Goal: Task Accomplishment & Management: Use online tool/utility

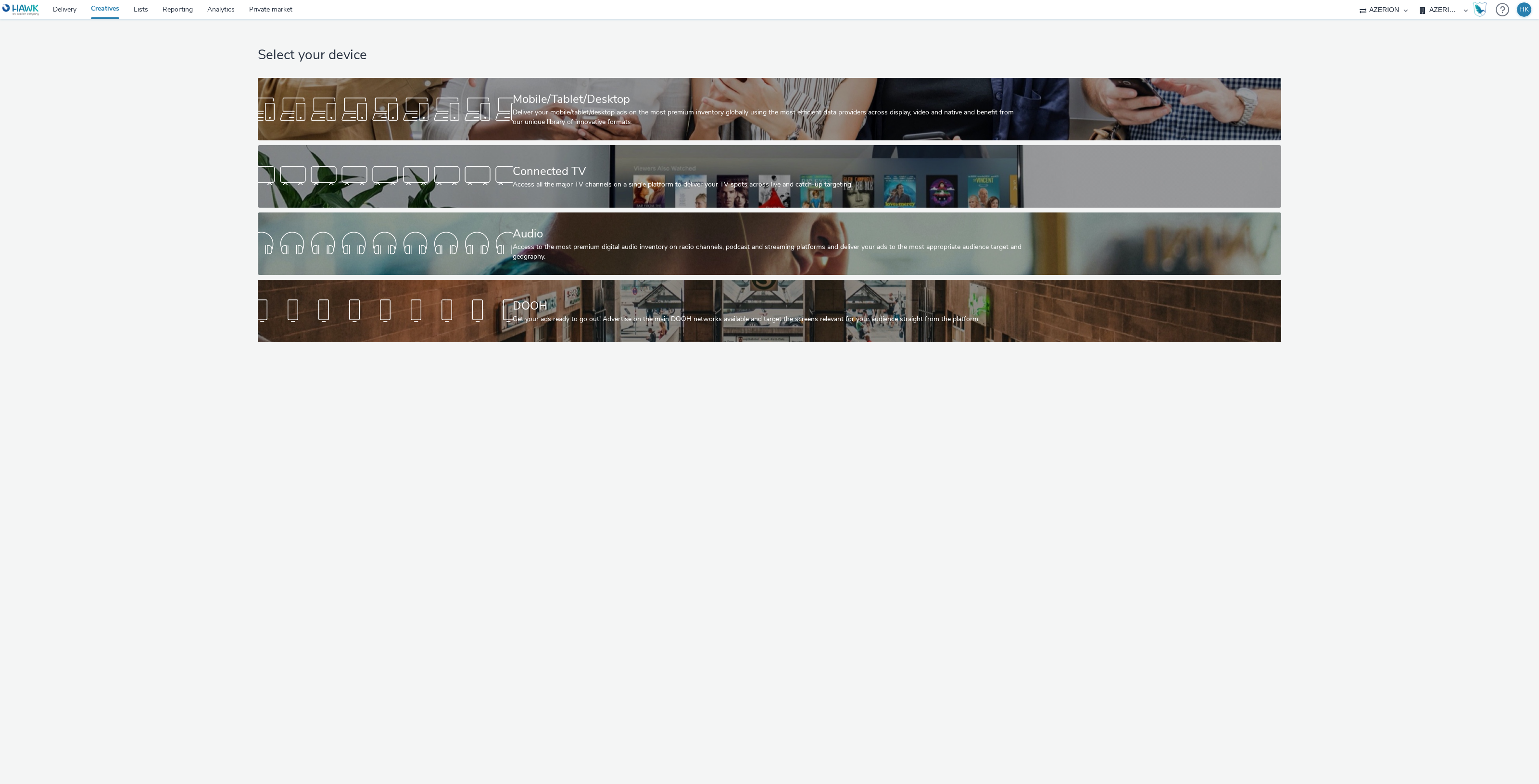
select select "79162ed7-0017-4339-93b0-3399b708648f"
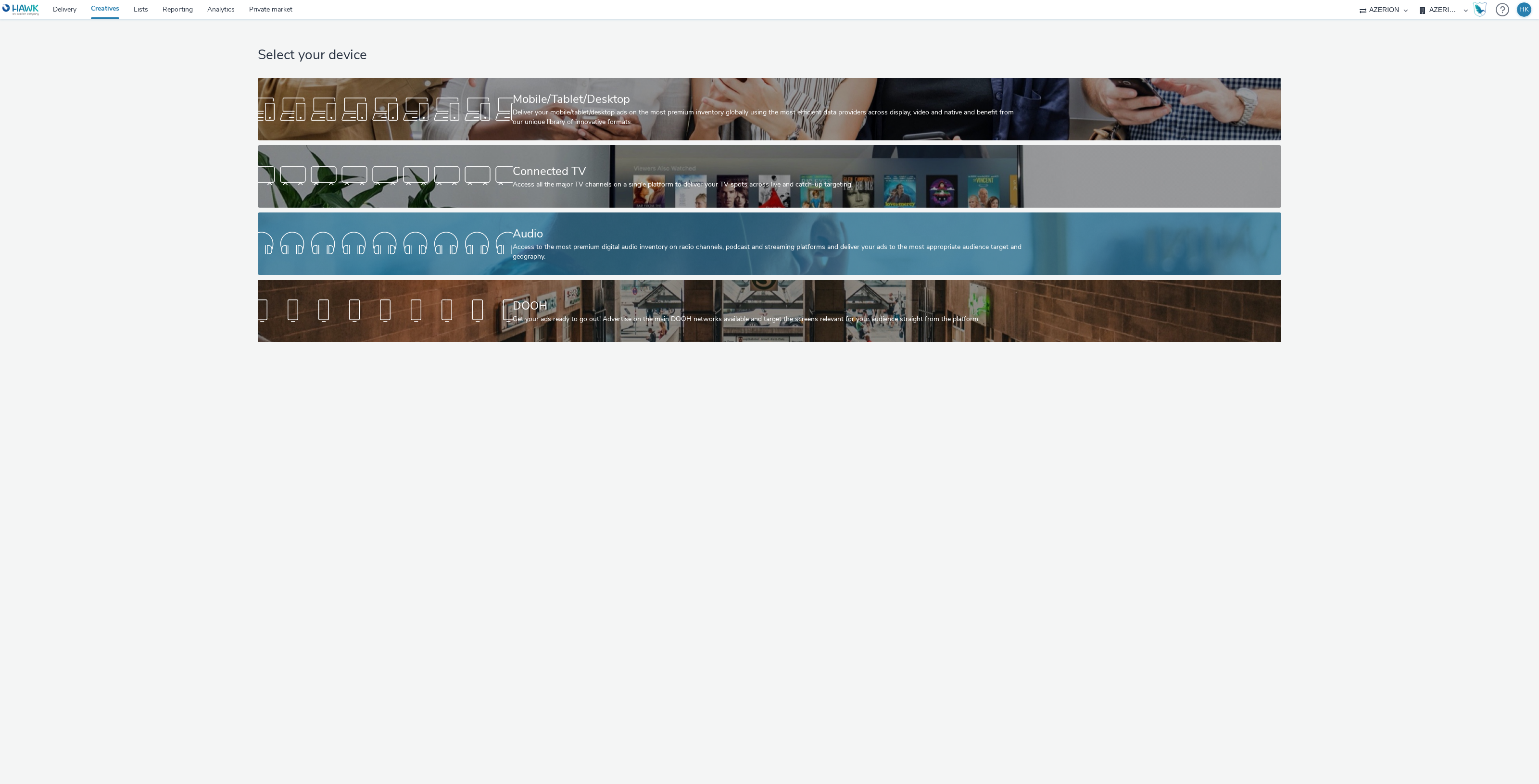
click at [606, 258] on div "Access to the most premium digital audio inventory on radio channels, podcast a…" at bounding box center [767, 252] width 510 height 20
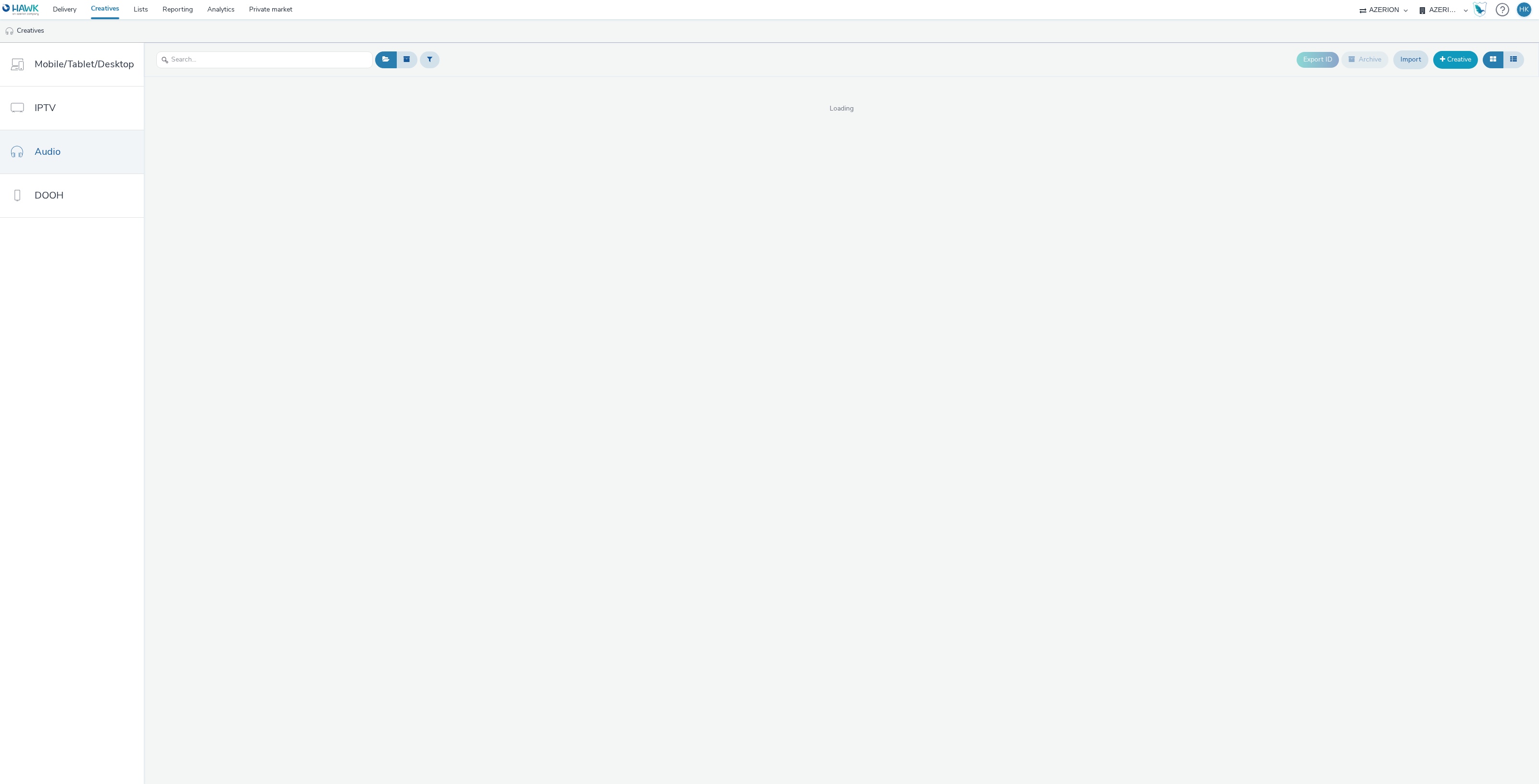
click at [1449, 65] on link "Creative" at bounding box center [1455, 59] width 45 height 17
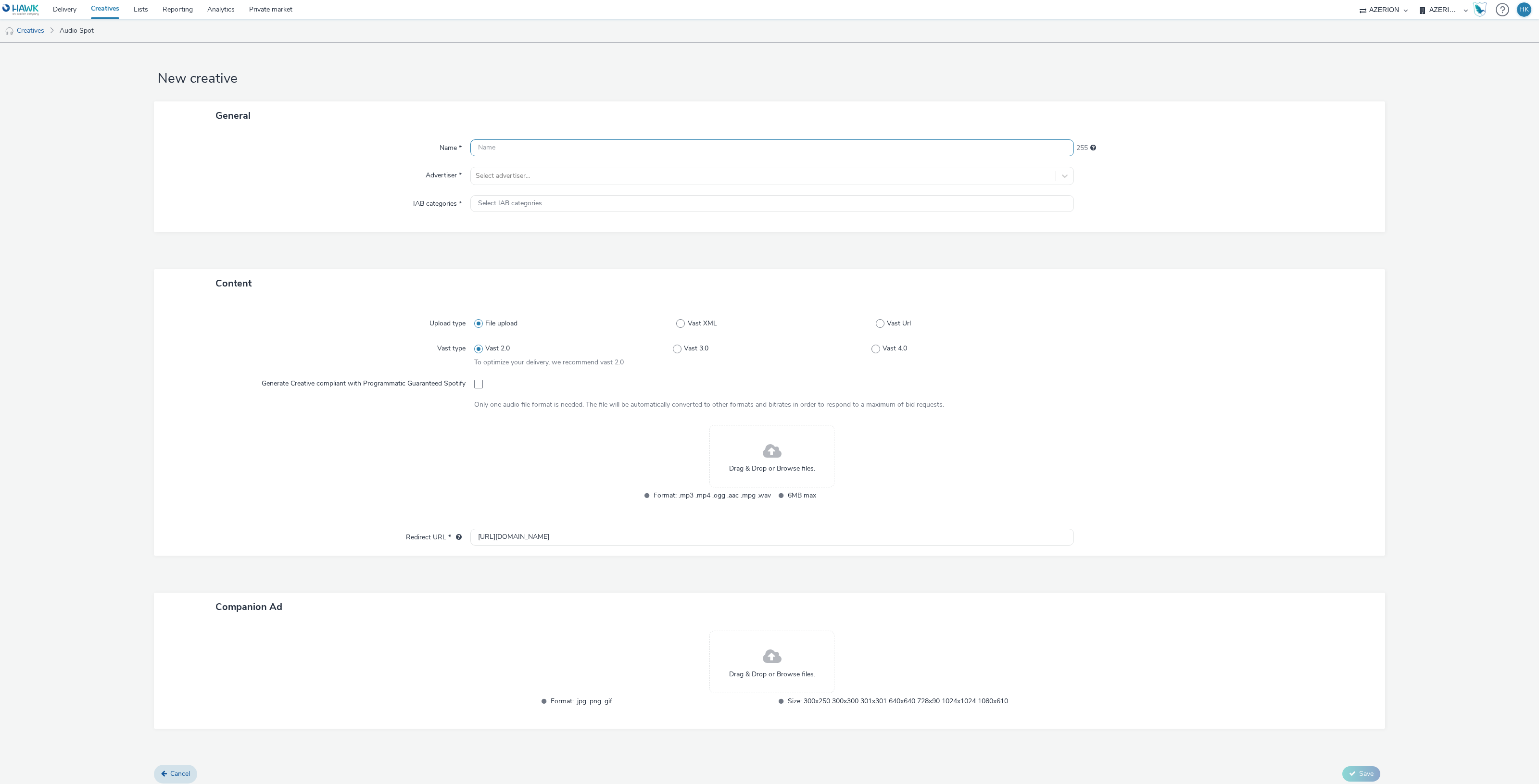
click at [541, 139] on div "Name * 255 Advertiser * Select advertiser... IAB categories * Select IAB catego…" at bounding box center [770, 180] width 1231 height 102
click at [541, 149] on input "text" at bounding box center [772, 147] width 603 height 17
paste input "FR_TRIVALIS_RCA_AUDIO_CPM_OCTOBRE_2025"
type input "FR_TRIVALIS_RCA_AUDIO_CPM_OCTOBRE_2025 | Audio"
click at [513, 177] on div at bounding box center [763, 176] width 575 height 11
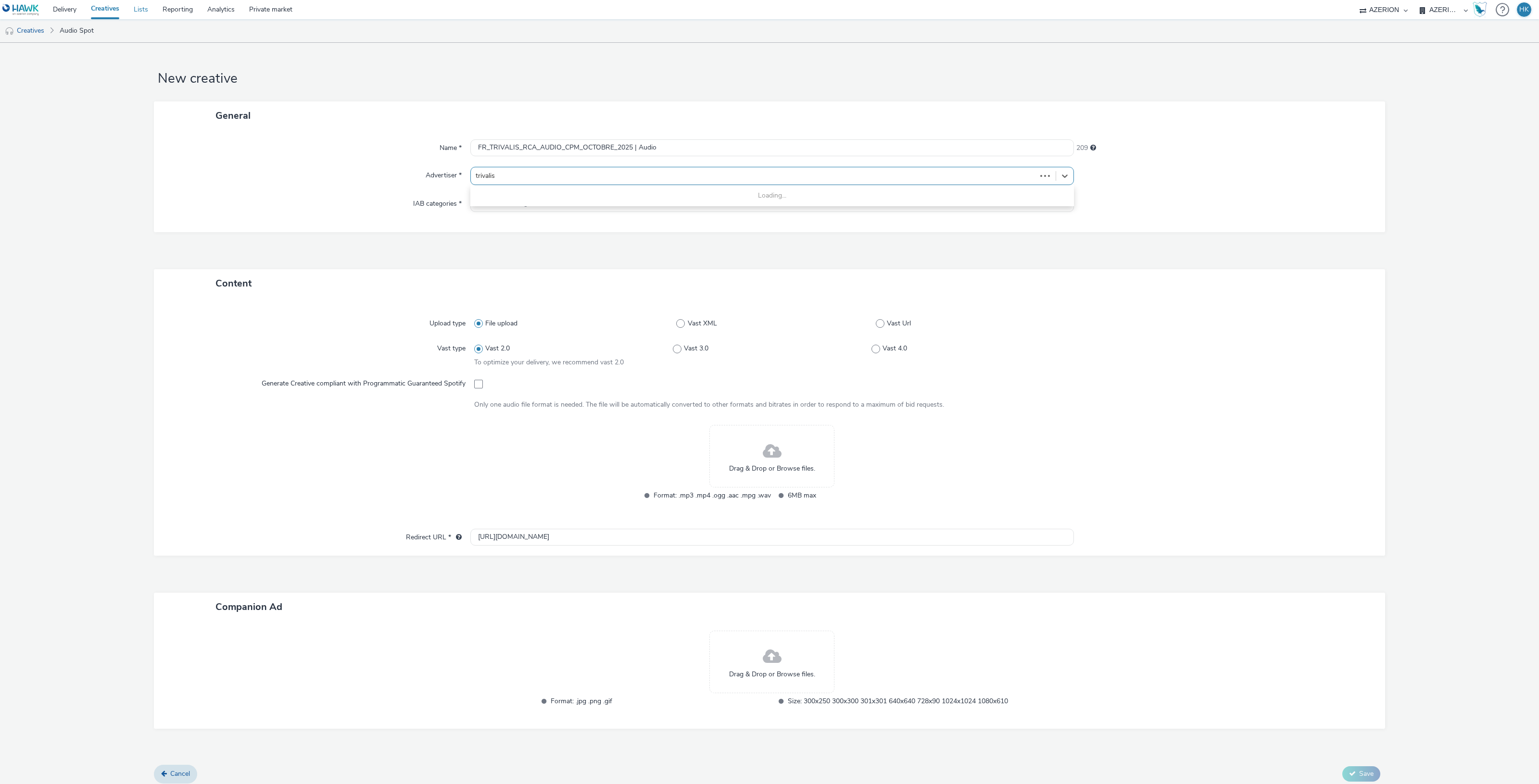
type input "trivalis"
click at [149, 10] on link "Lists" at bounding box center [141, 10] width 29 height 19
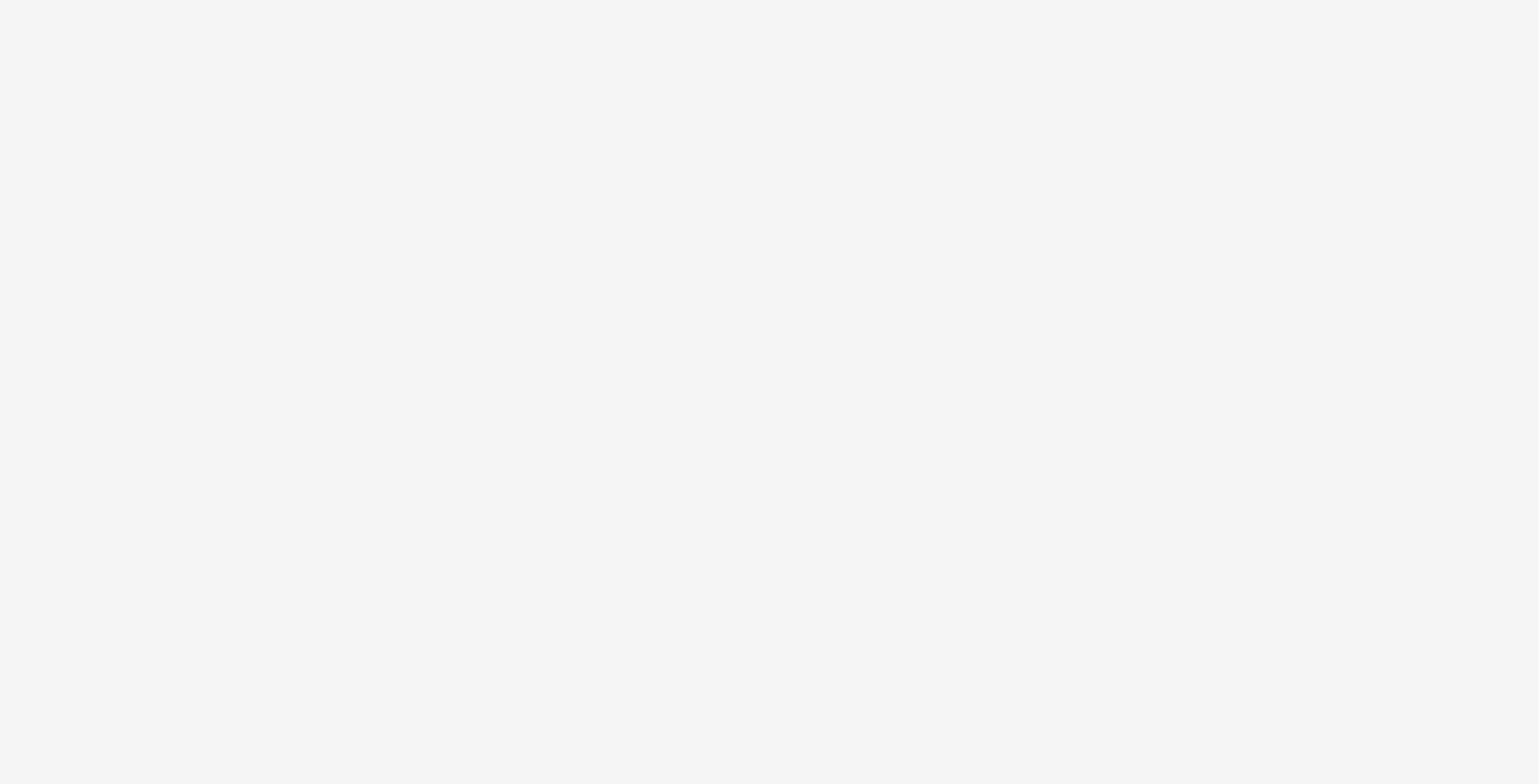
select select "79162ed7-0017-4339-93b0-3399b708648f"
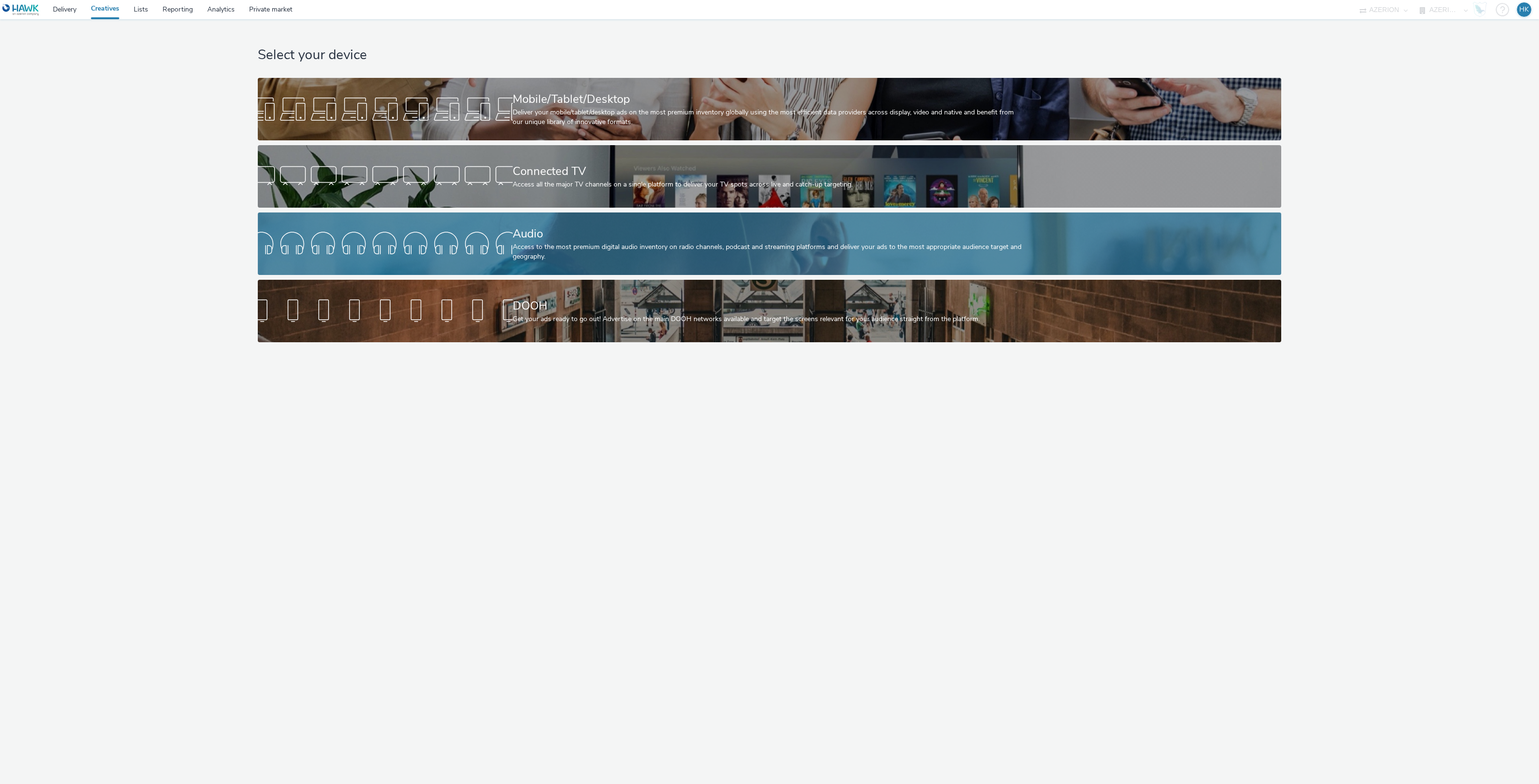
click at [581, 228] on div "Audio" at bounding box center [767, 234] width 510 height 17
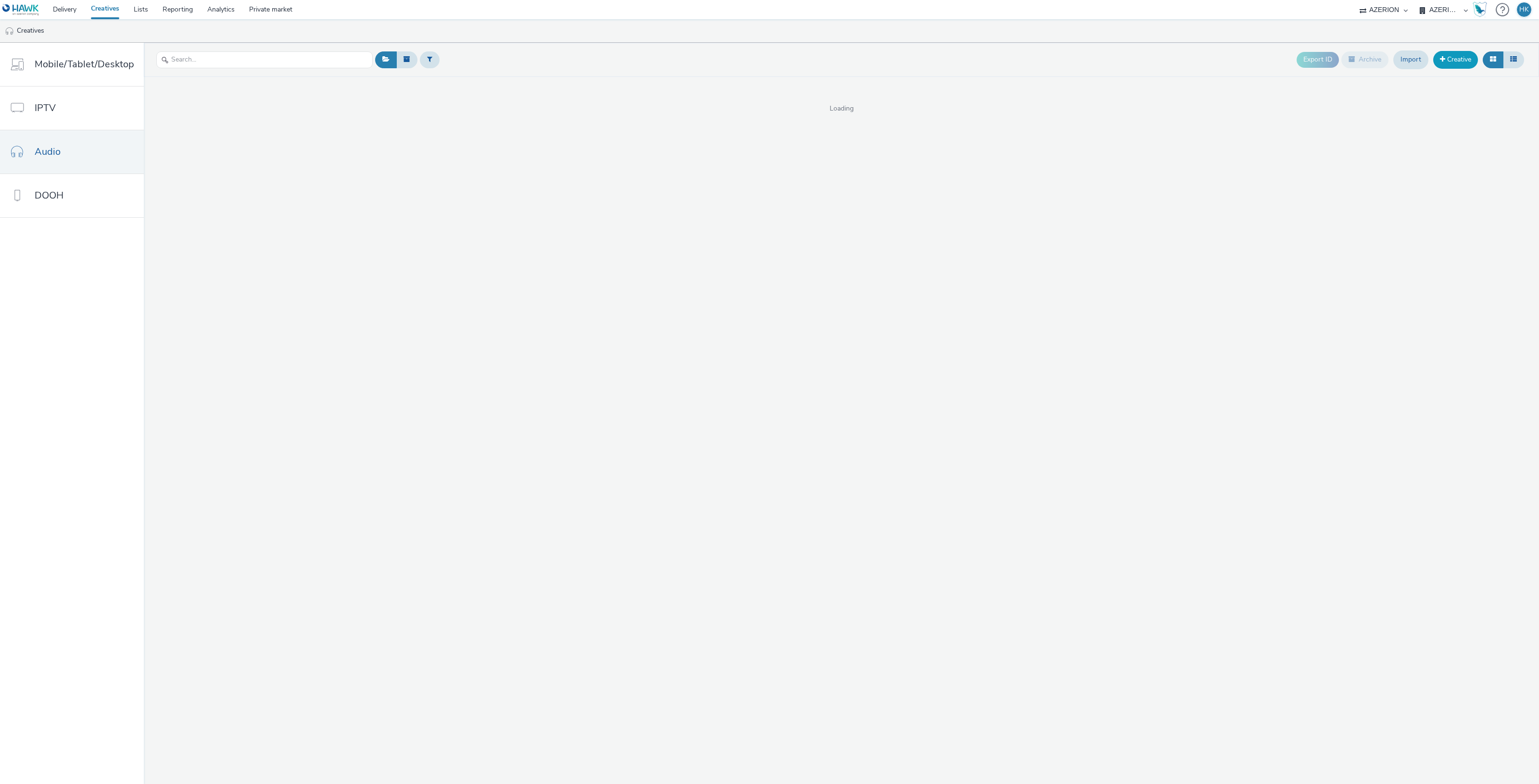
click at [1451, 63] on link "Creative" at bounding box center [1455, 59] width 45 height 17
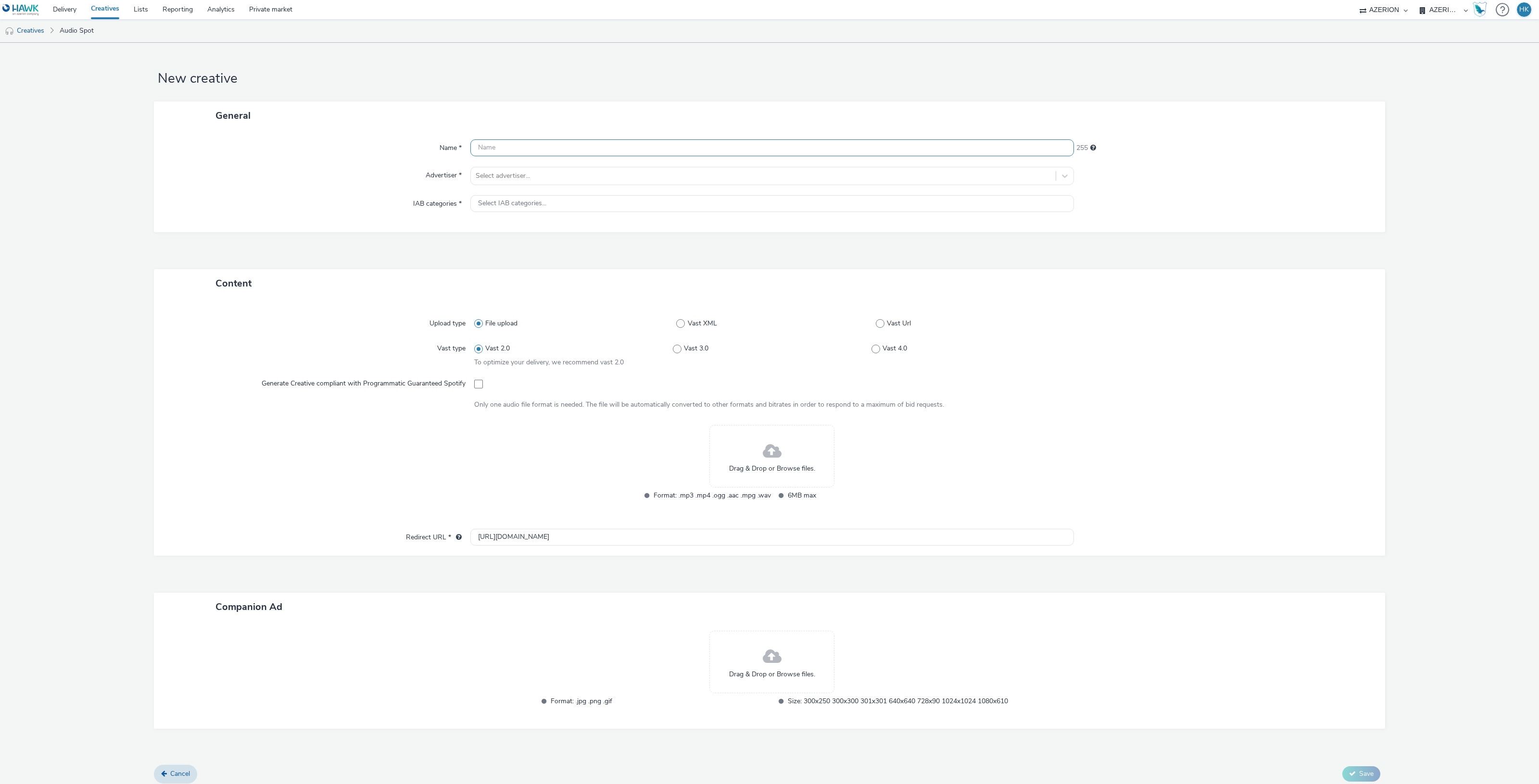
click at [525, 150] on input "text" at bounding box center [772, 147] width 603 height 17
paste input "FR_TRIVALIS_RCA_AUDIO_CPM_OCTOBRE_2025"
type input "FR_TRIVALIS_RCA_AUDIO_CPM_OCTOBRE_2025 | Audio"
drag, startPoint x: 518, startPoint y: 164, endPoint x: 518, endPoint y: 174, distance: 10.0
click at [518, 168] on div "Name * FR_TRIVALIS_RCA_AUDIO_CPM_OCTOBRE_2025 | Audio 209 Advertiser * Select a…" at bounding box center [770, 180] width 1231 height 102
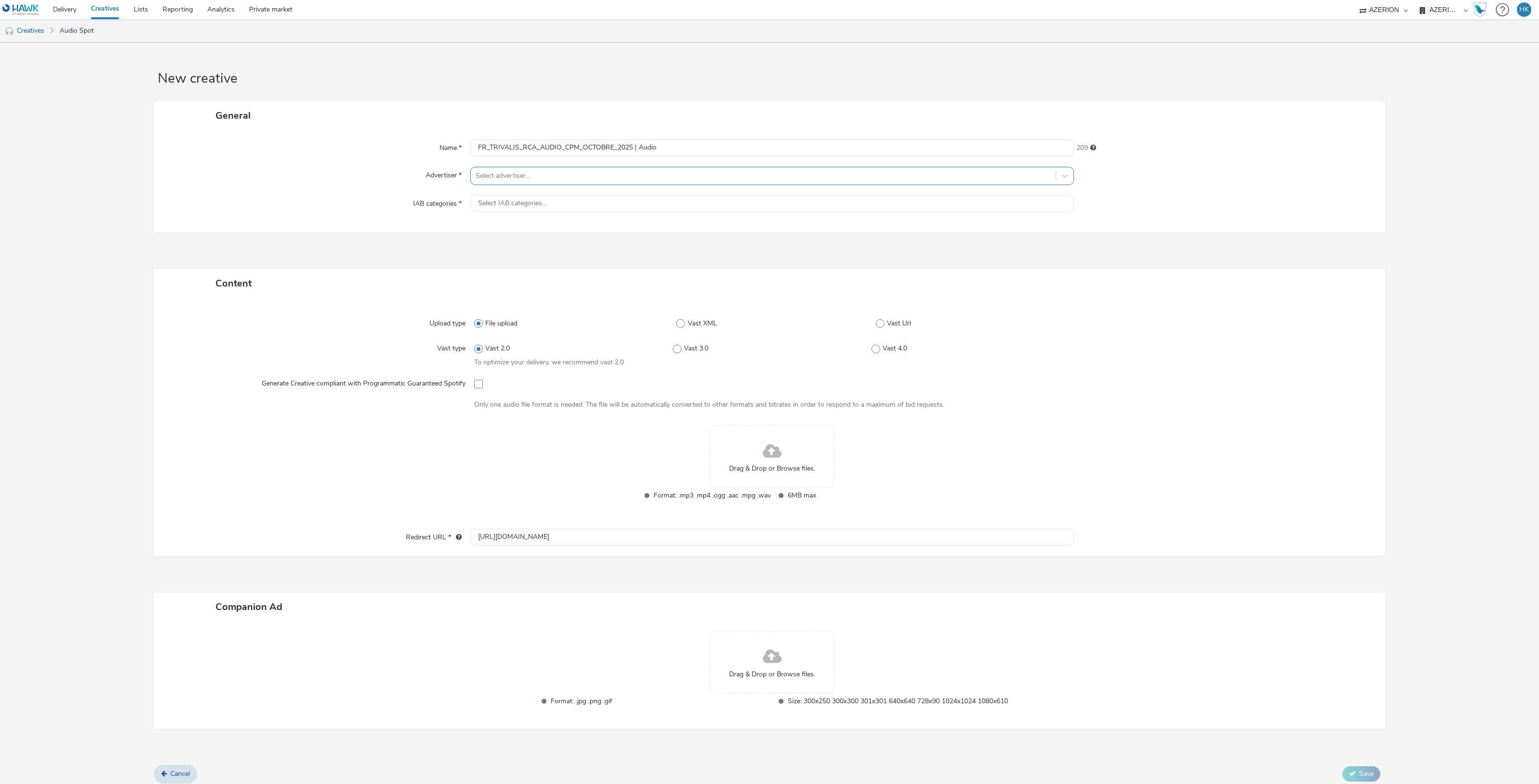
click at [518, 174] on div at bounding box center [763, 176] width 575 height 11
type input "triva"
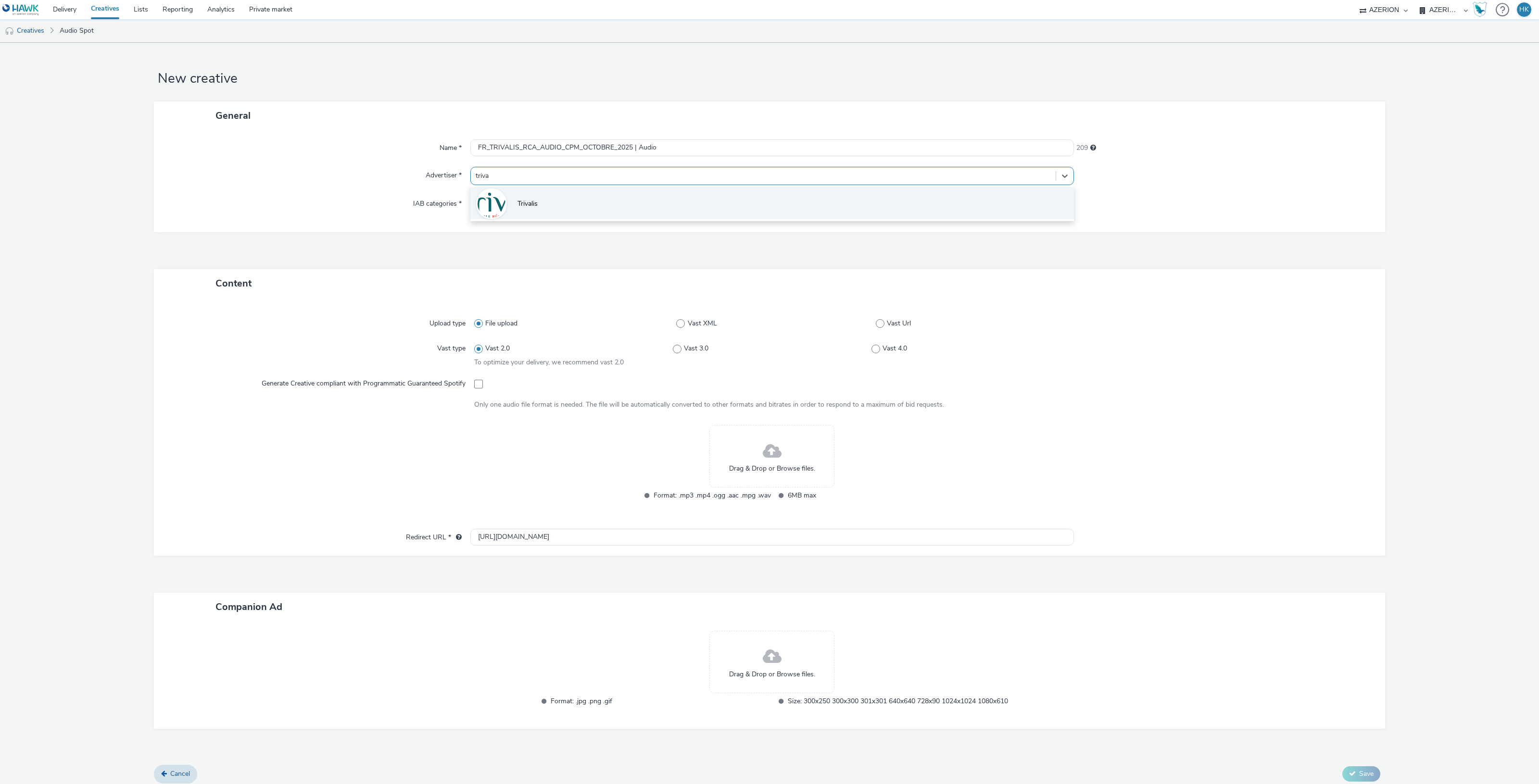
click at [530, 191] on li "Trivalis" at bounding box center [772, 203] width 603 height 32
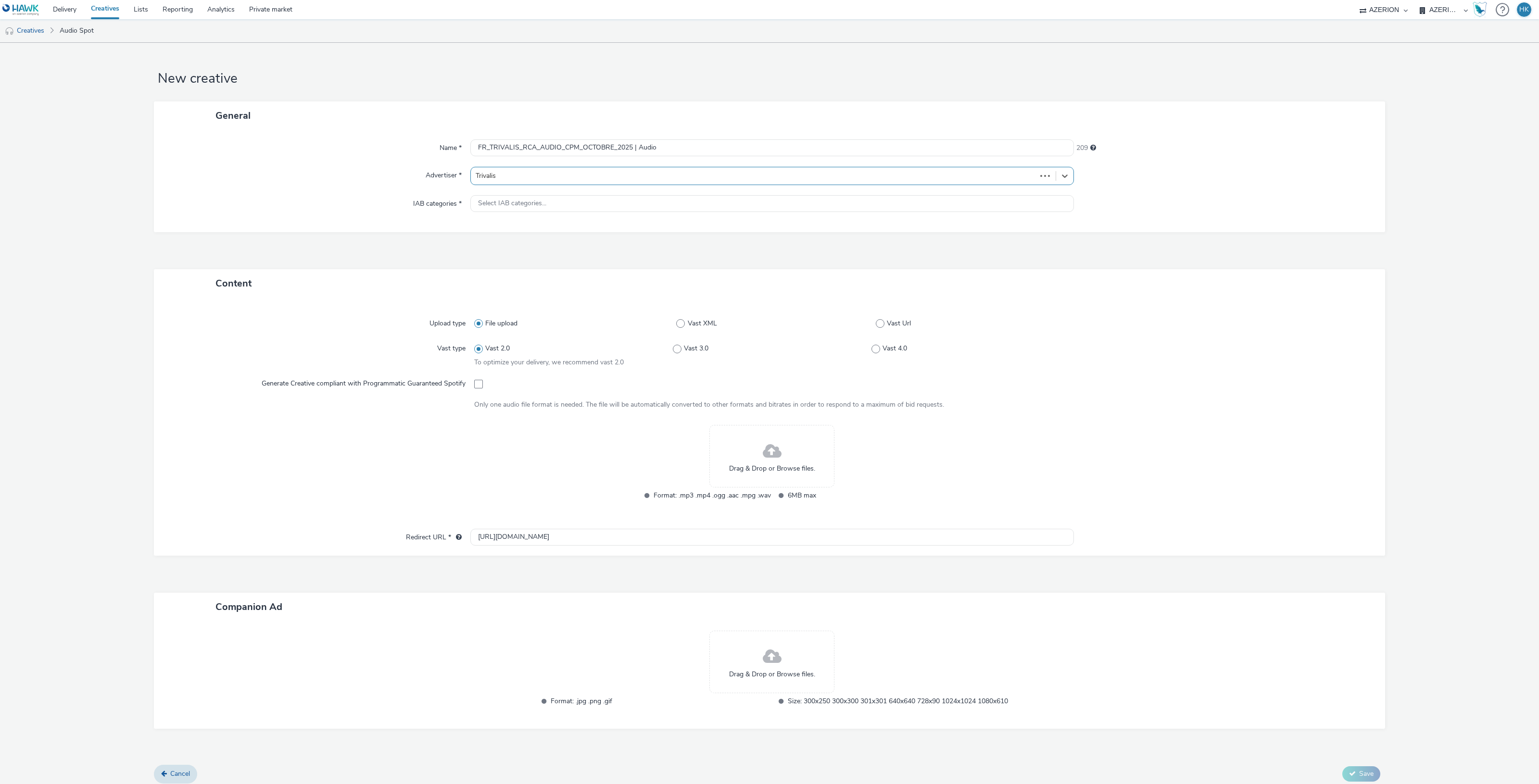
type input "[URL][DOMAIN_NAME]"
click at [763, 444] on span at bounding box center [772, 445] width 19 height 26
click at [749, 452] on div "Drag & Drop or Browse files." at bounding box center [771, 450] width 125 height 63
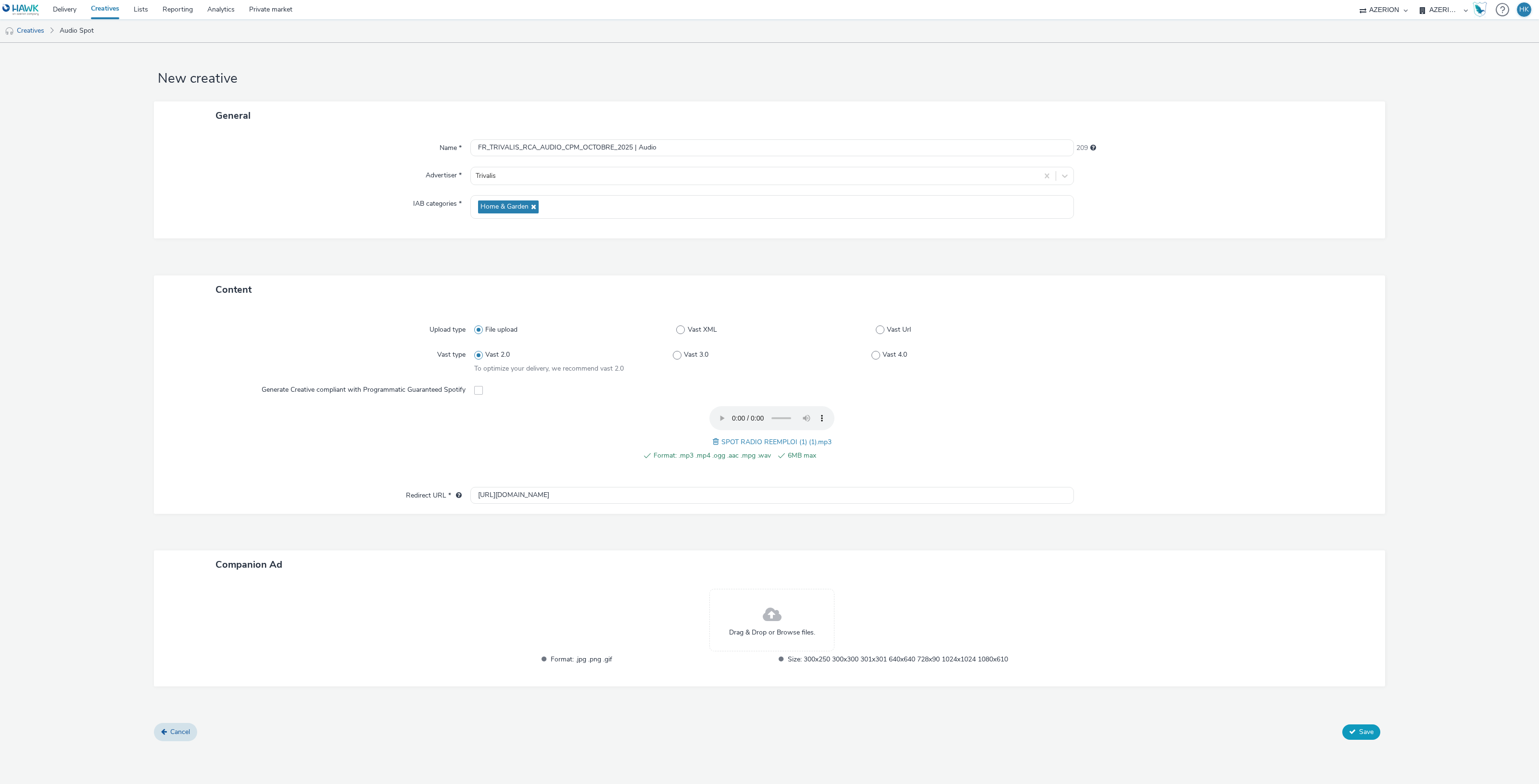
click at [1357, 731] on button "Save" at bounding box center [1362, 732] width 38 height 16
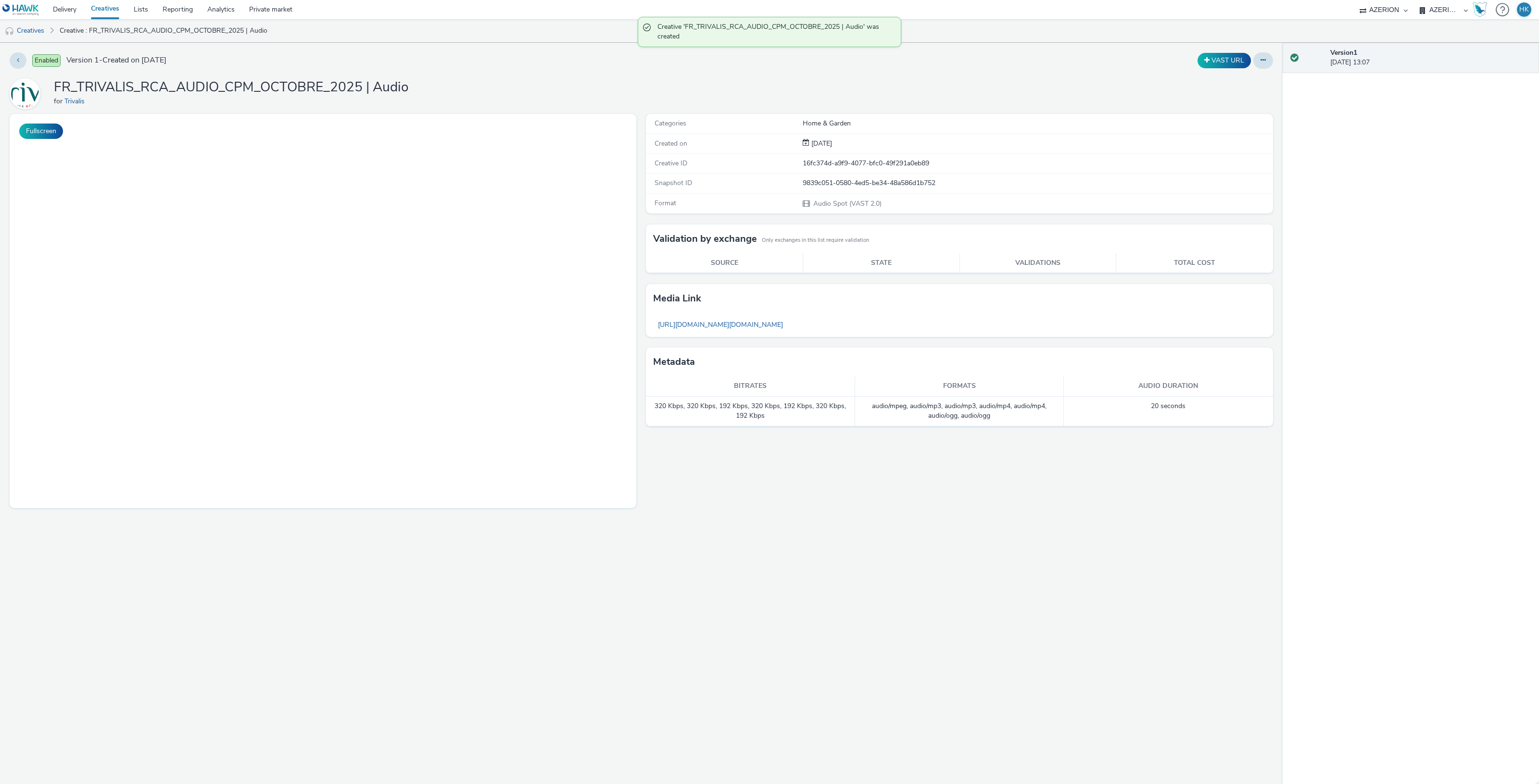
click at [117, 12] on link "Creatives" at bounding box center [105, 10] width 43 height 19
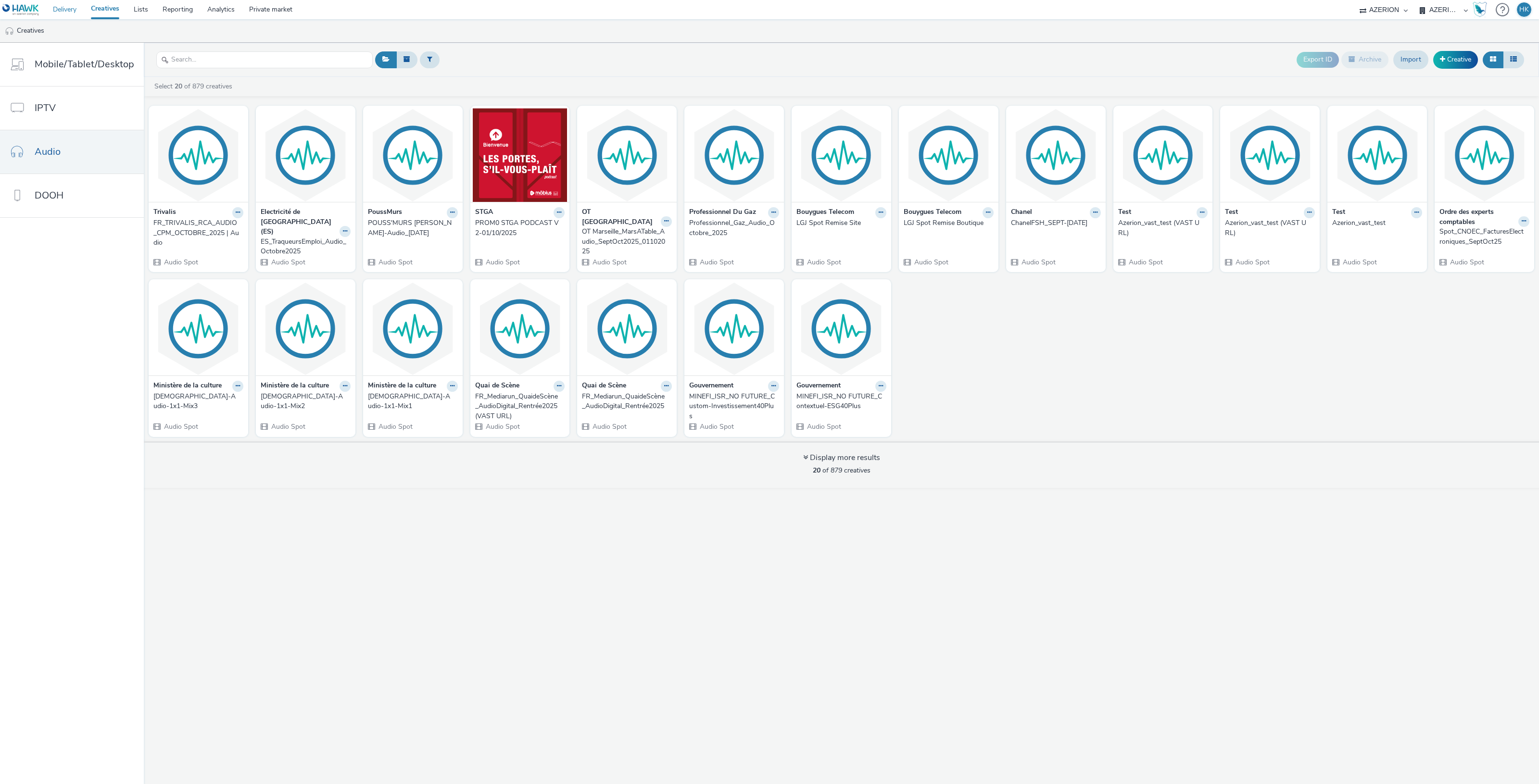
click at [68, 8] on link "Delivery" at bounding box center [65, 10] width 38 height 19
